Goal: Task Accomplishment & Management: Manage account settings

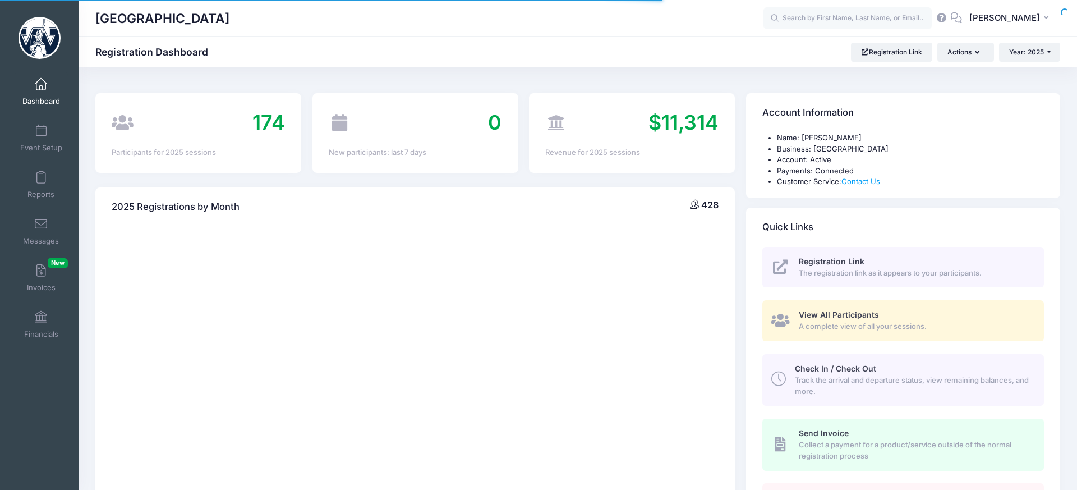
select select
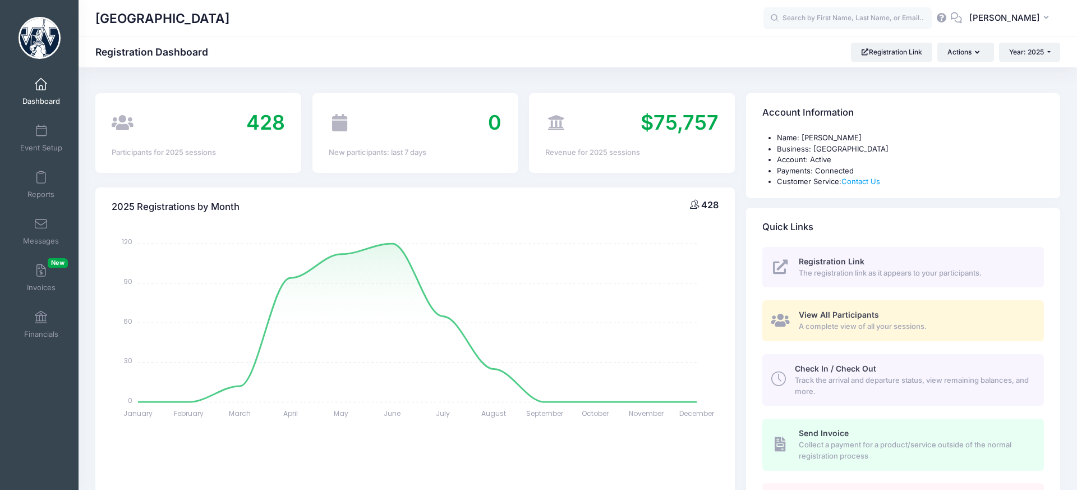
click at [53, 117] on div "Event Setup" at bounding box center [41, 137] width 75 height 47
click at [54, 94] on link "Dashboard" at bounding box center [41, 91] width 53 height 39
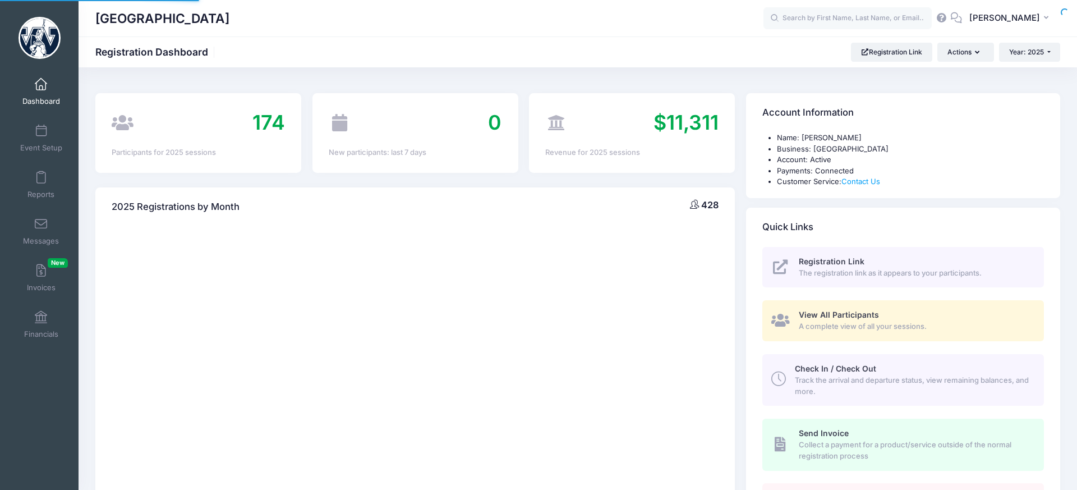
select select
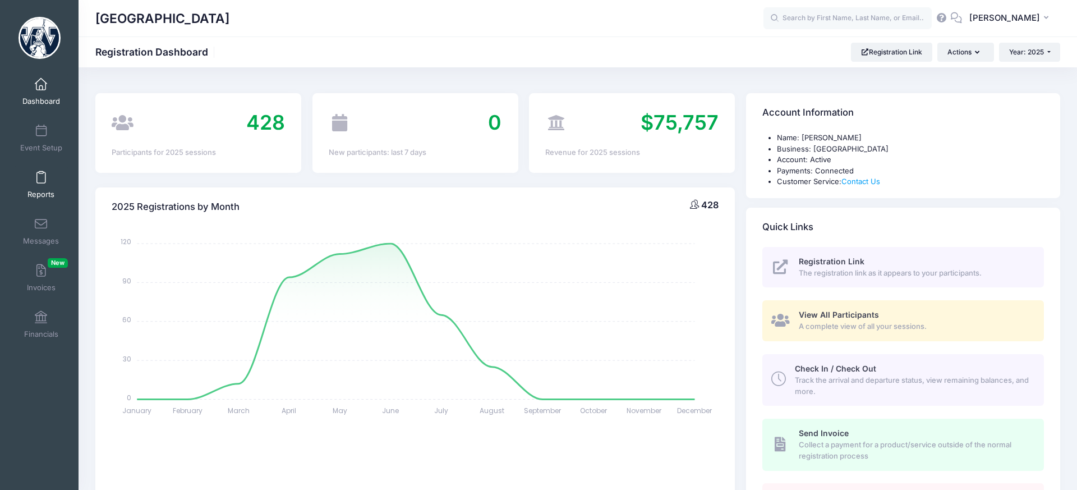
click at [41, 184] on link "Reports" at bounding box center [41, 184] width 53 height 39
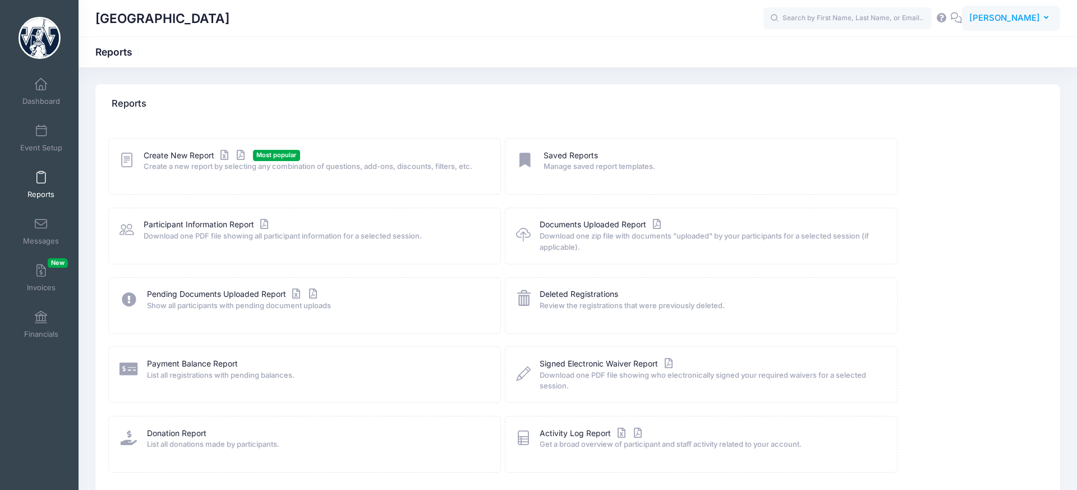
click at [1006, 25] on button "KF Kevin Fenstermacher" at bounding box center [1011, 19] width 98 height 26
click at [963, 49] on link "My Profile" at bounding box center [983, 49] width 136 height 21
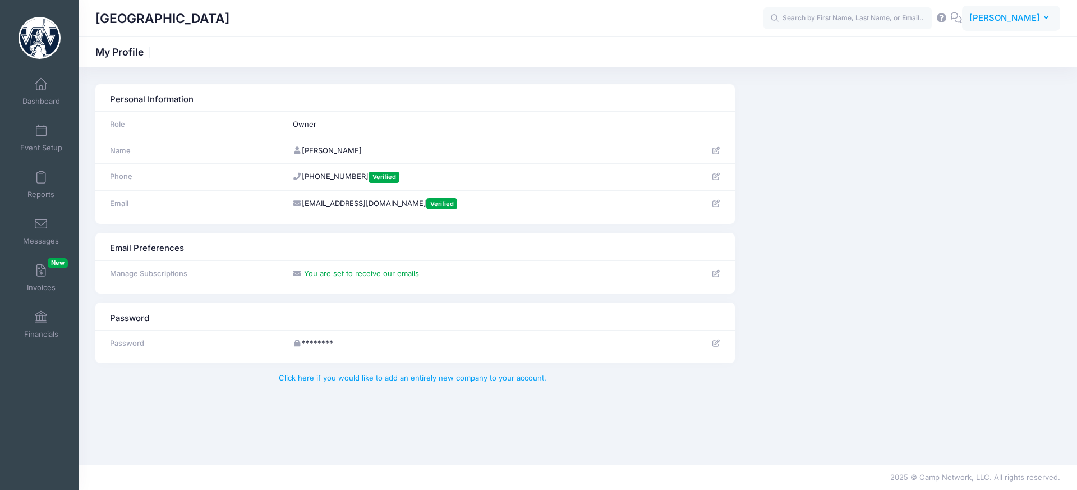
click at [1009, 15] on span "[PERSON_NAME]" at bounding box center [1004, 18] width 71 height 12
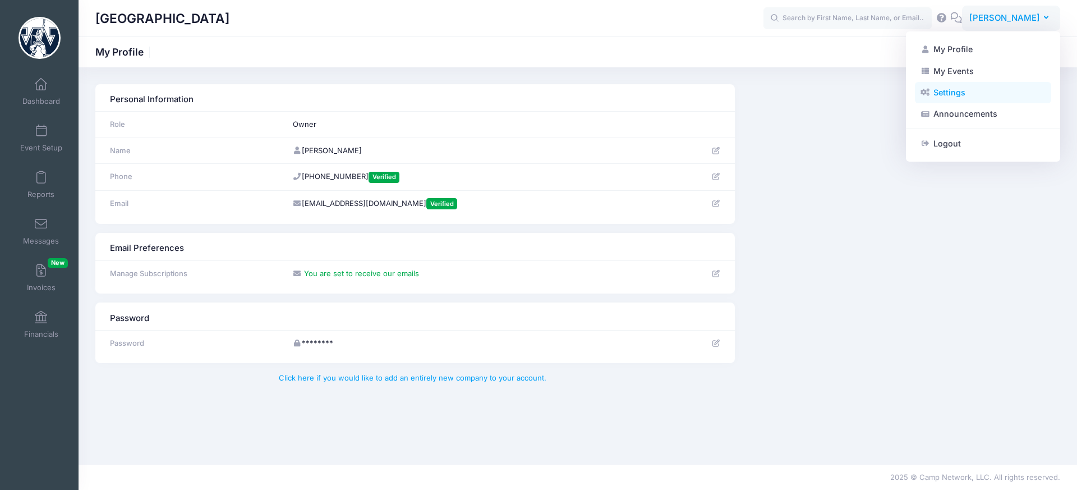
click at [985, 86] on link "Settings" at bounding box center [983, 92] width 136 height 21
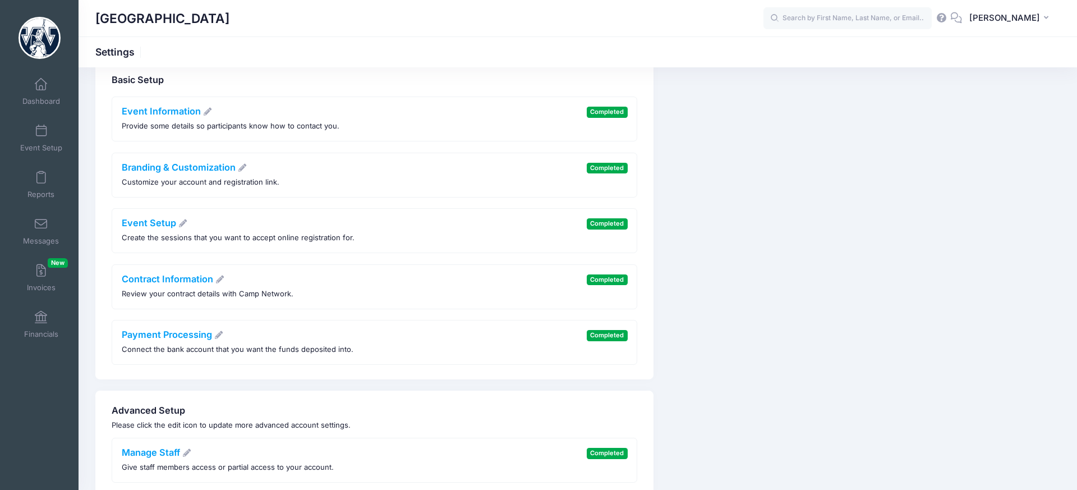
scroll to position [27, 0]
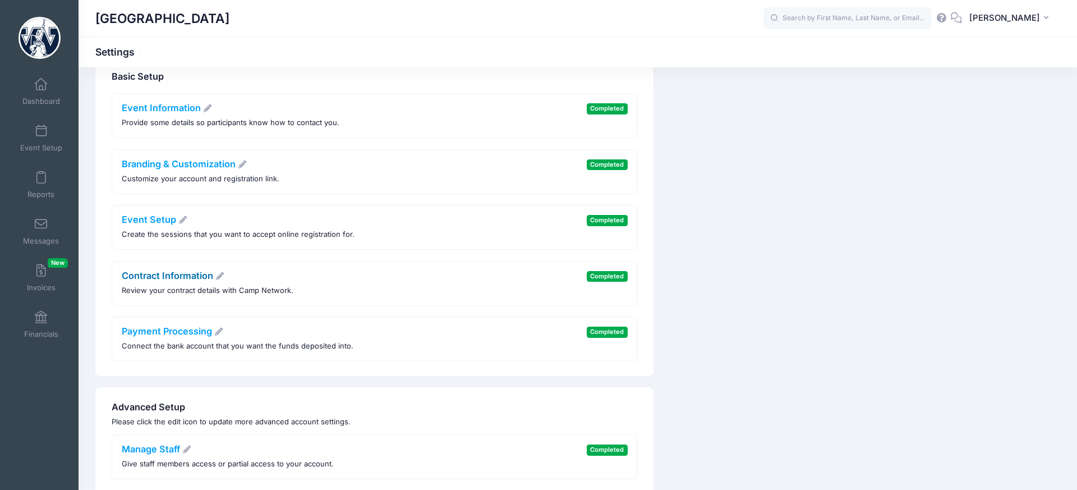
click at [174, 278] on link "Contract Information" at bounding box center [173, 275] width 103 height 11
click at [179, 329] on link "Payment Processing" at bounding box center [173, 330] width 102 height 11
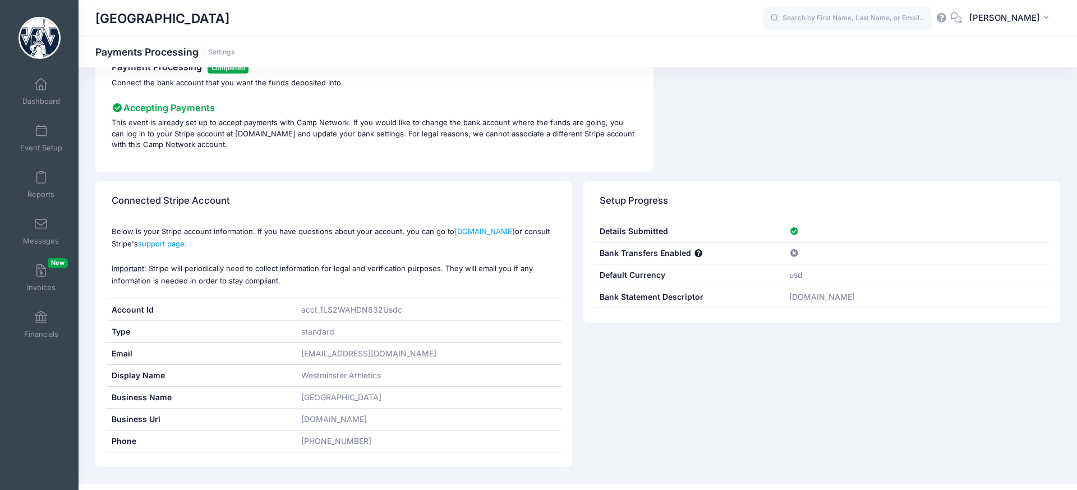
scroll to position [57, 0]
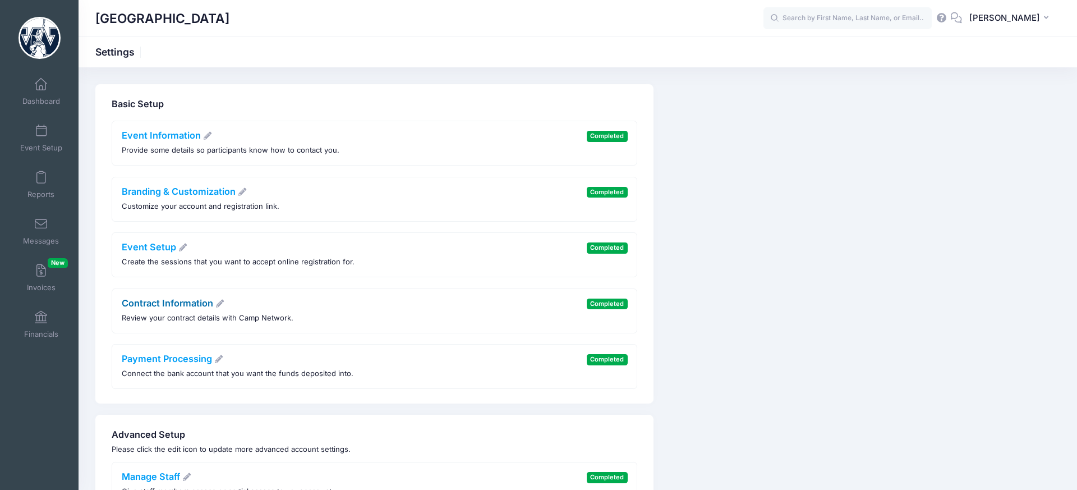
click at [185, 297] on link "Contract Information" at bounding box center [173, 302] width 103 height 11
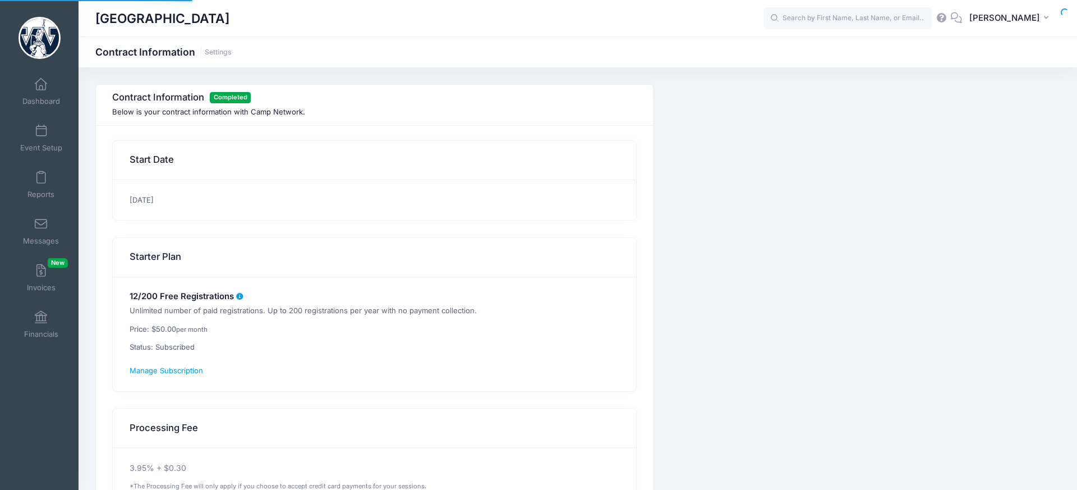
click at [185, 297] on h5 "12/200 Free Registrations" at bounding box center [375, 297] width 490 height 10
click at [375, 303] on div "12/200 Free Registrations Unlimited number of paid registrations. Up to 200 reg…" at bounding box center [374, 334] width 523 height 114
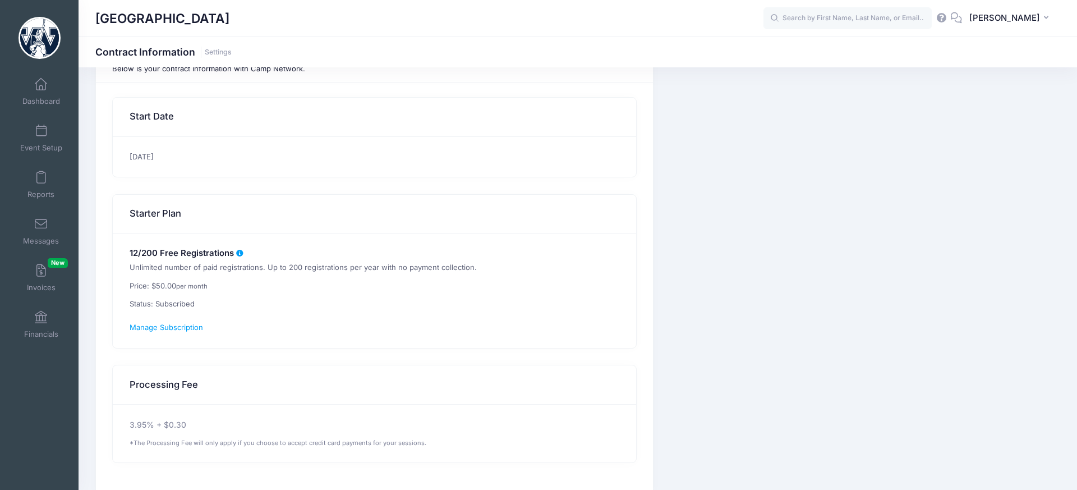
scroll to position [57, 0]
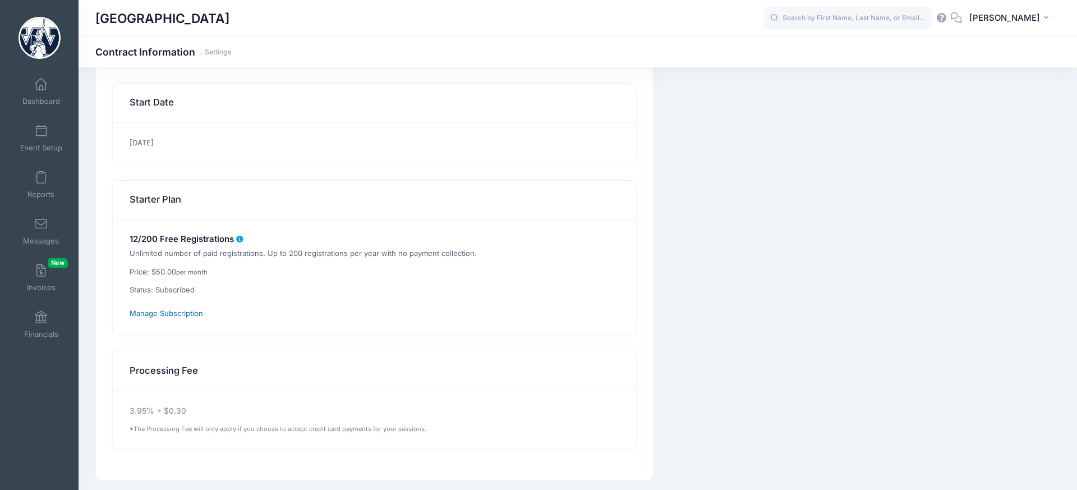
click at [196, 315] on span "Manage Subscription" at bounding box center [166, 312] width 73 height 9
